Goal: Task Accomplishment & Management: Manage account settings

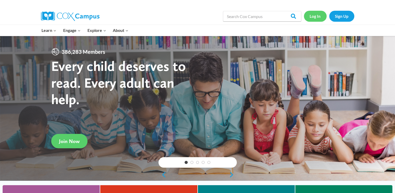
click at [318, 16] on link "Log In" at bounding box center [315, 16] width 23 height 11
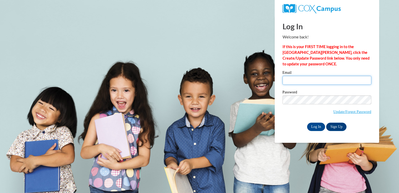
click at [297, 82] on input "Email" at bounding box center [327, 80] width 89 height 9
type input "amberblack83@yahoo.com"
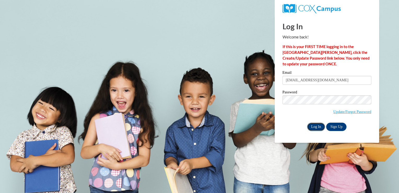
click at [317, 128] on input "Log In" at bounding box center [316, 127] width 18 height 8
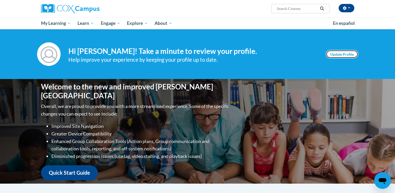
click at [353, 54] on link "Update Profile" at bounding box center [342, 54] width 32 height 8
